Goal: Navigation & Orientation: Find specific page/section

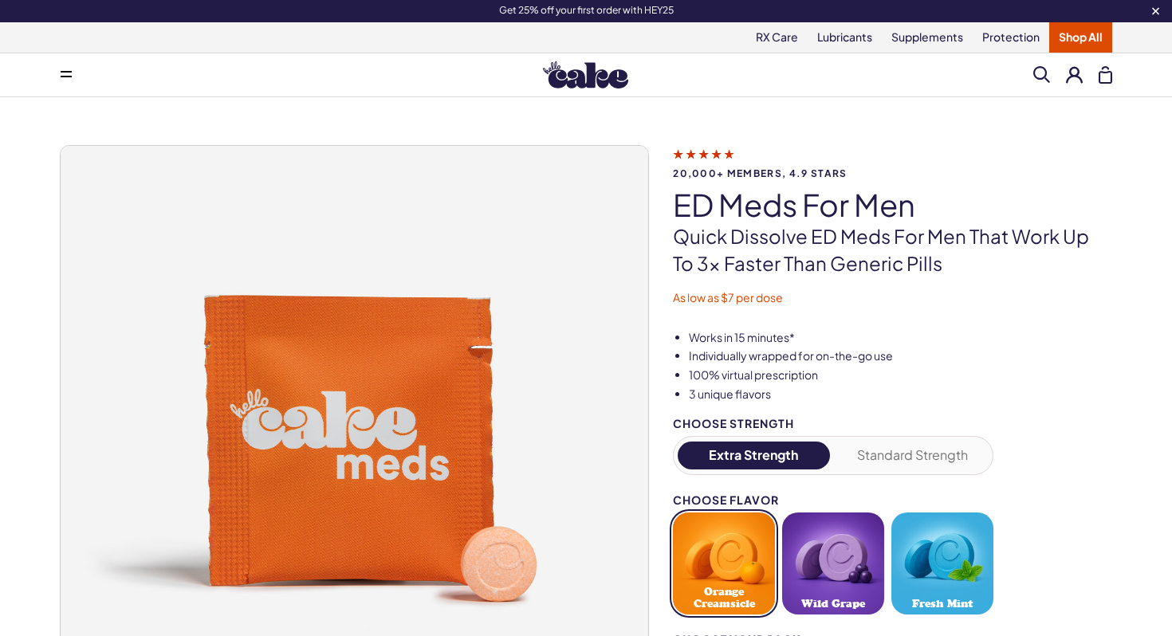
click at [595, 79] on img at bounding box center [585, 74] width 85 height 27
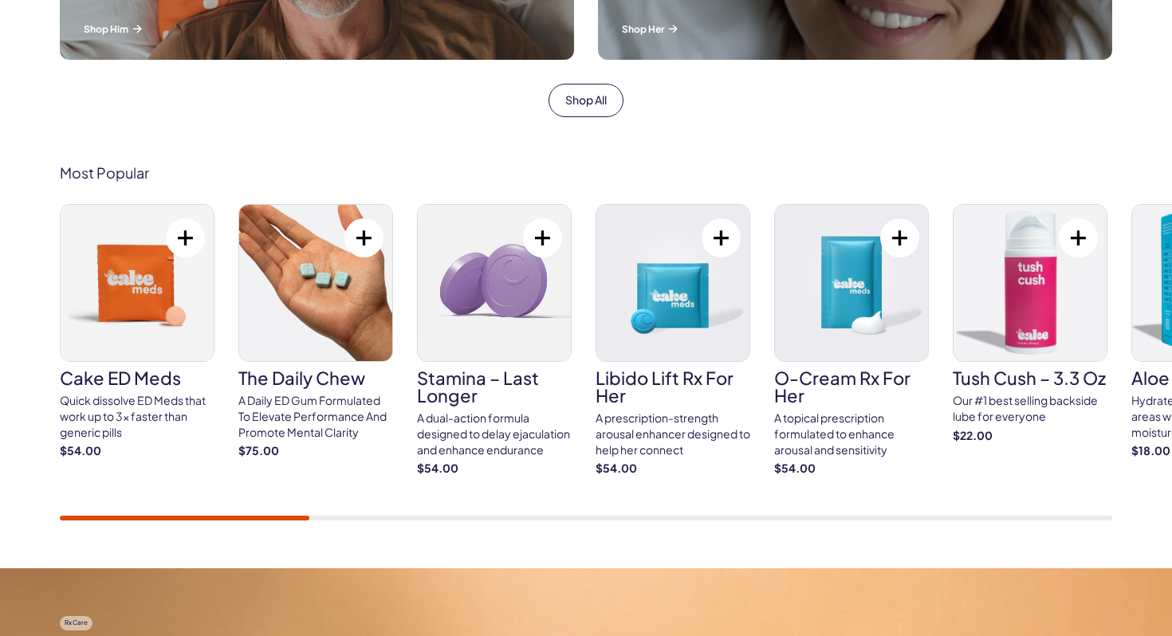
scroll to position [665, 0]
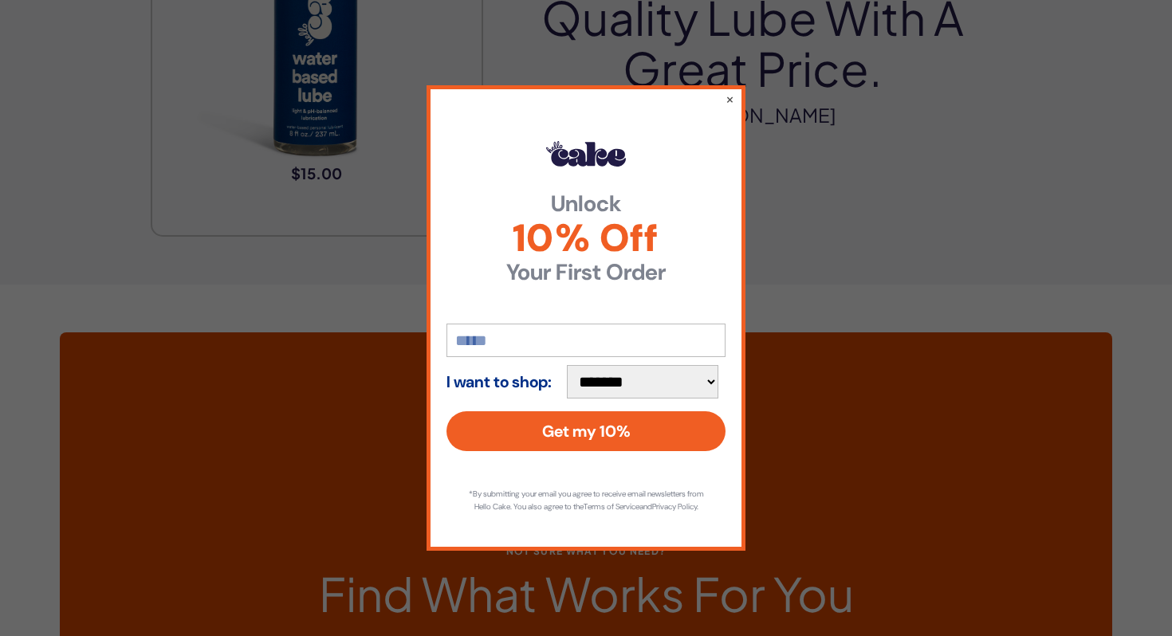
scroll to position [3376, 0]
click at [728, 96] on button "×" at bounding box center [729, 98] width 10 height 19
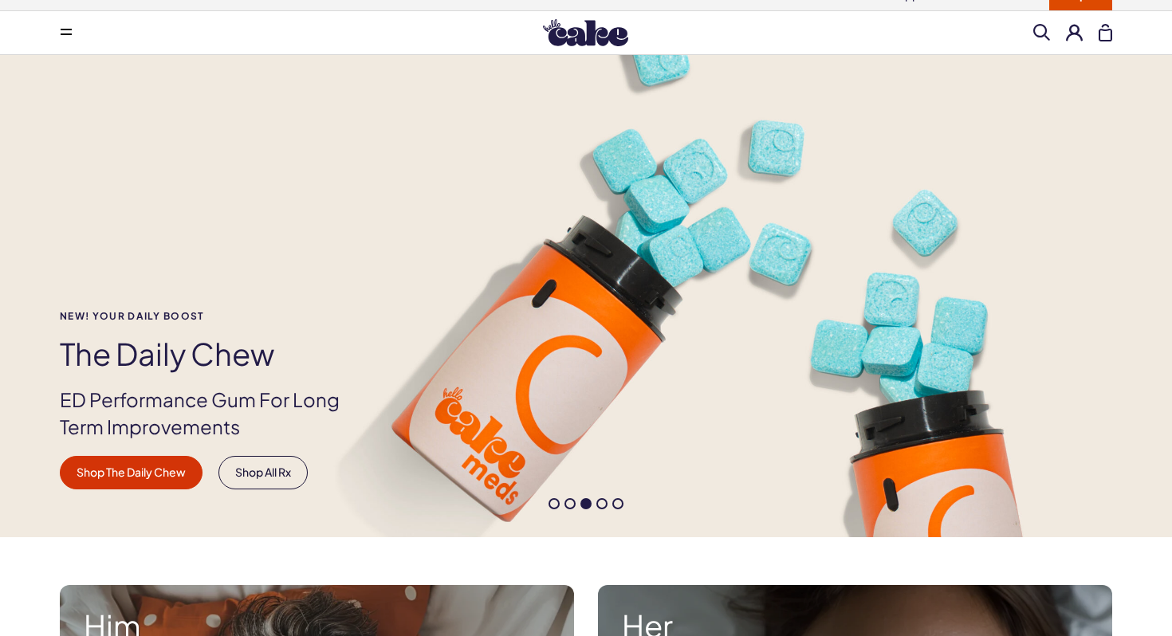
scroll to position [0, 0]
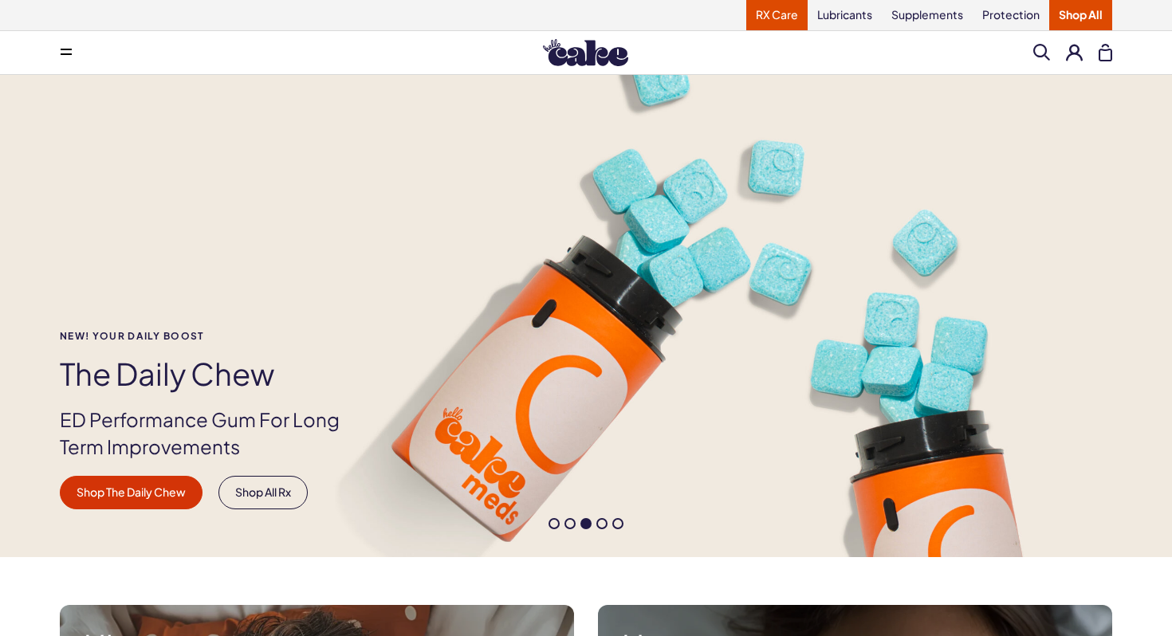
click at [785, 20] on link "RX Care" at bounding box center [776, 15] width 61 height 30
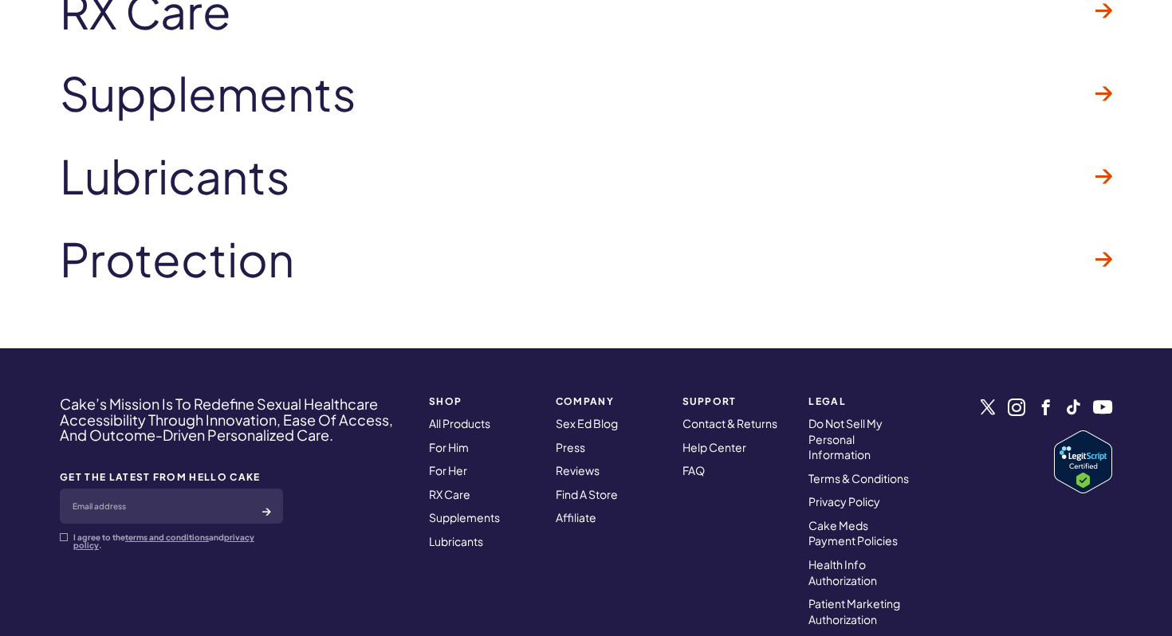
scroll to position [2555, 0]
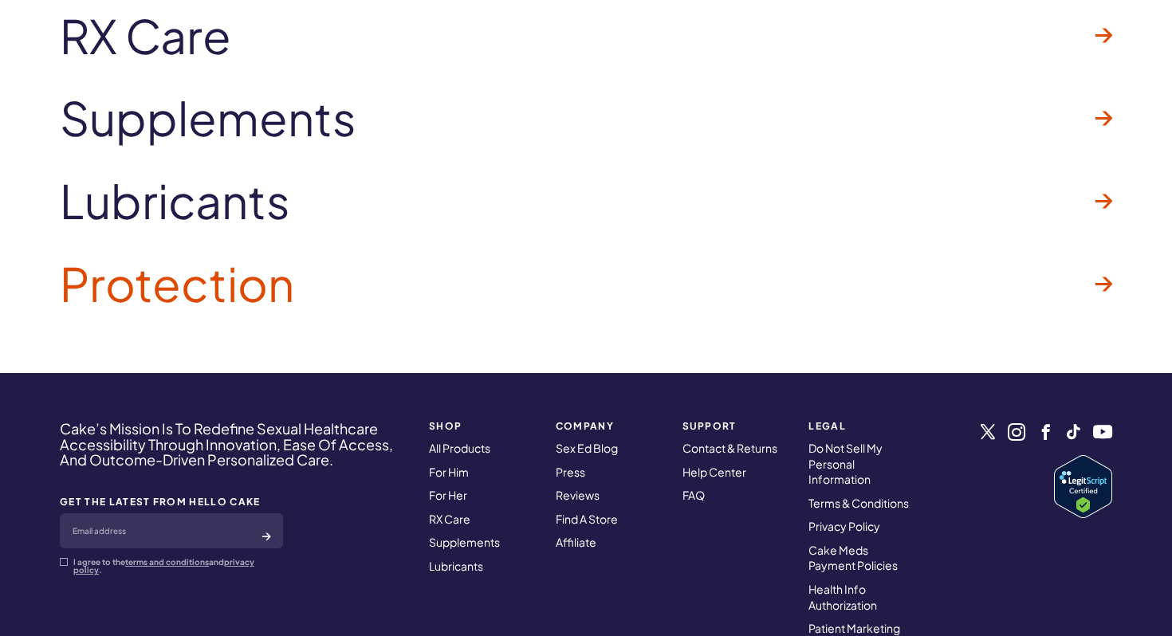
click at [1093, 285] on link "Protection" at bounding box center [586, 283] width 1052 height 83
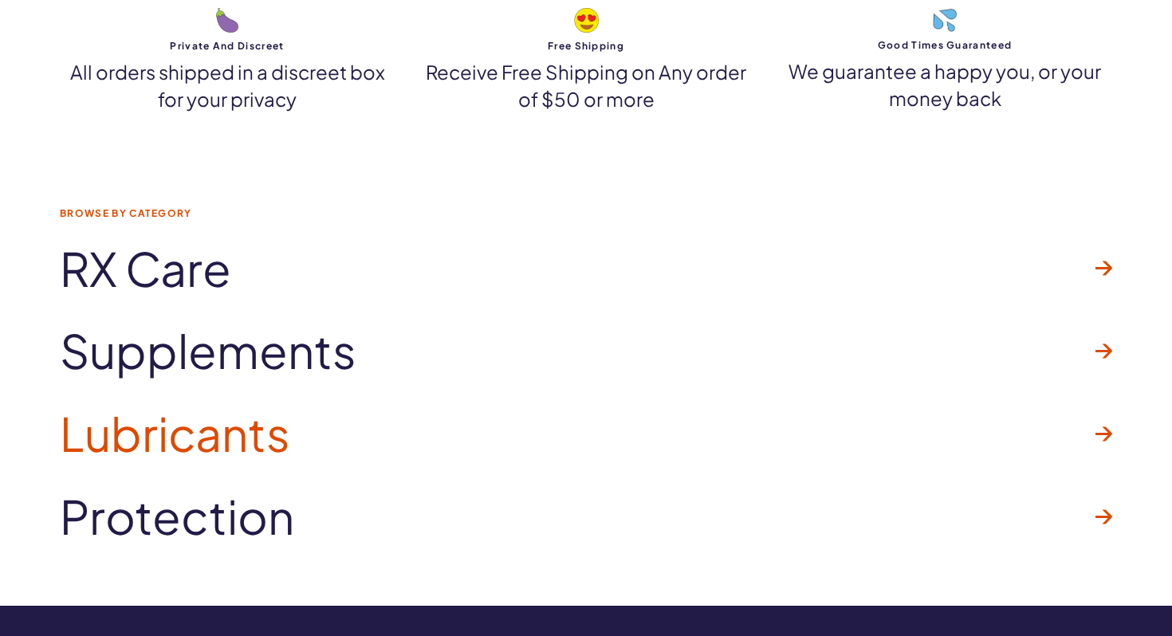
scroll to position [2283, 0]
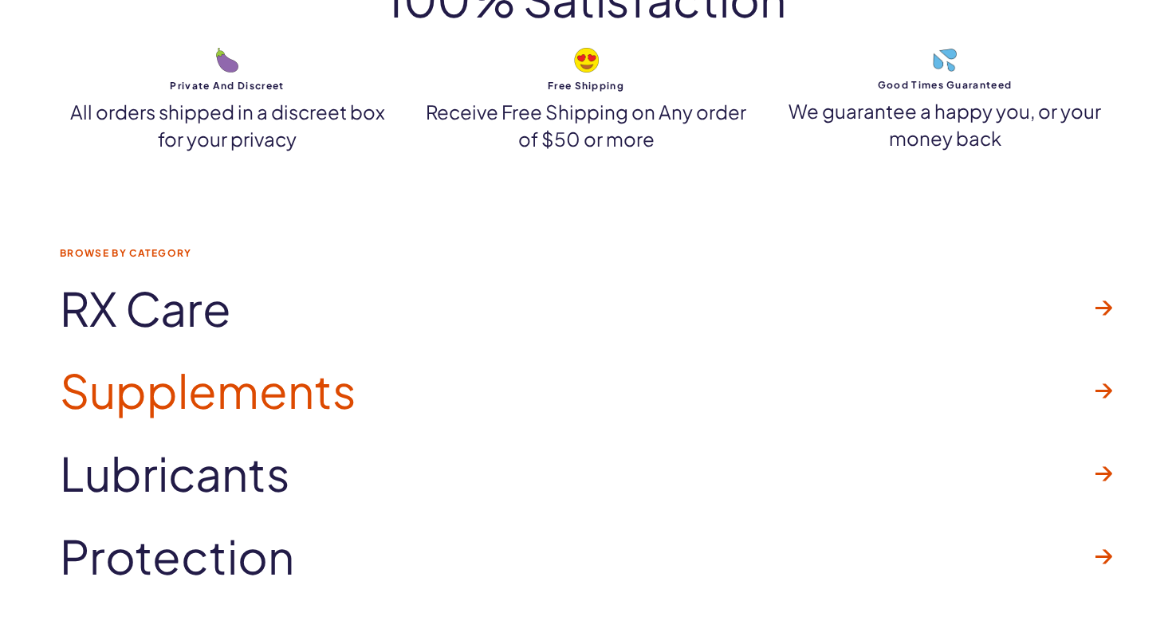
click at [232, 391] on span "Supplements" at bounding box center [208, 390] width 296 height 51
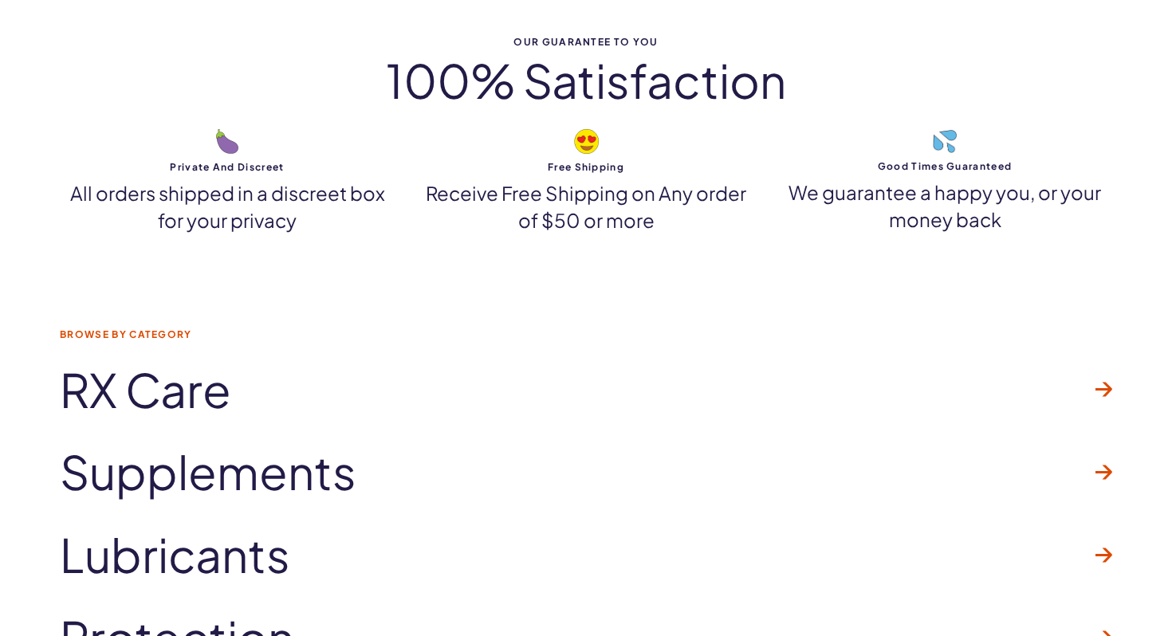
scroll to position [2204, 0]
